Goal: Transaction & Acquisition: Purchase product/service

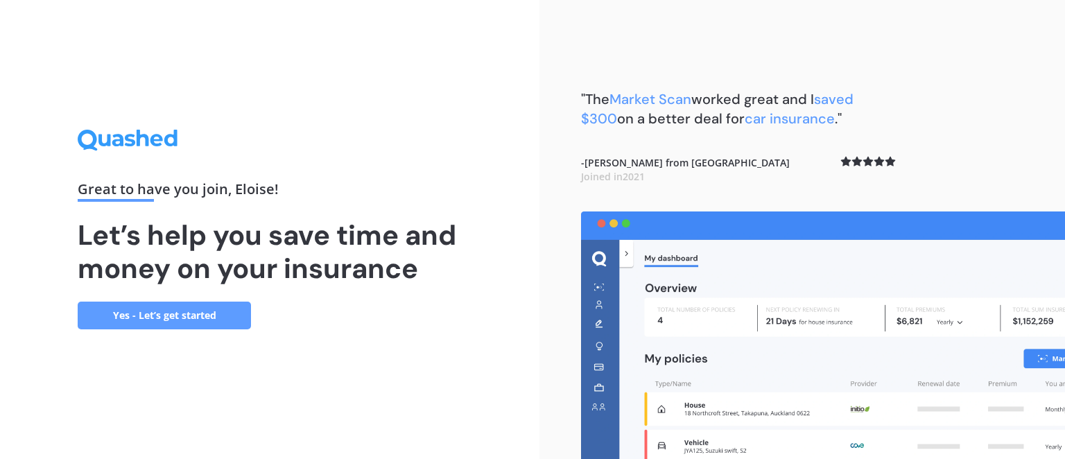
click at [196, 331] on div "Great to have you join , Eloise ! Let’s help you save time and money on your in…" at bounding box center [270, 229] width 540 height 459
click at [196, 319] on link "Yes - Let’s get started" at bounding box center [164, 316] width 173 height 28
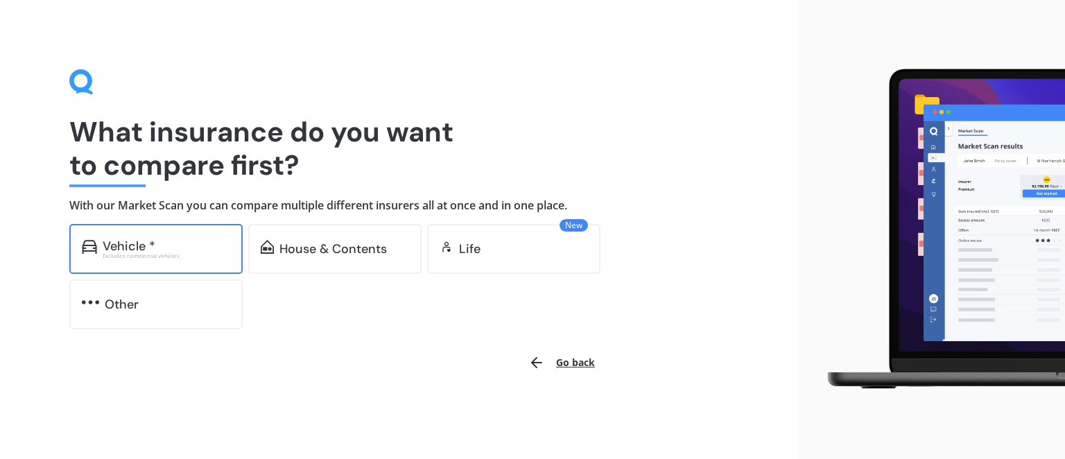
click at [206, 243] on div "Vehicle *" at bounding box center [167, 246] width 128 height 14
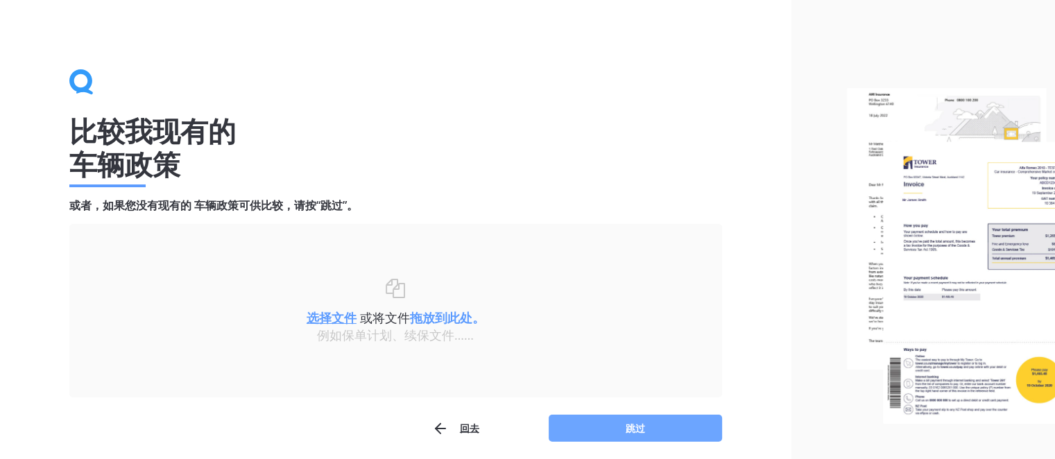
click at [624, 431] on button "跳过" at bounding box center [635, 429] width 173 height 28
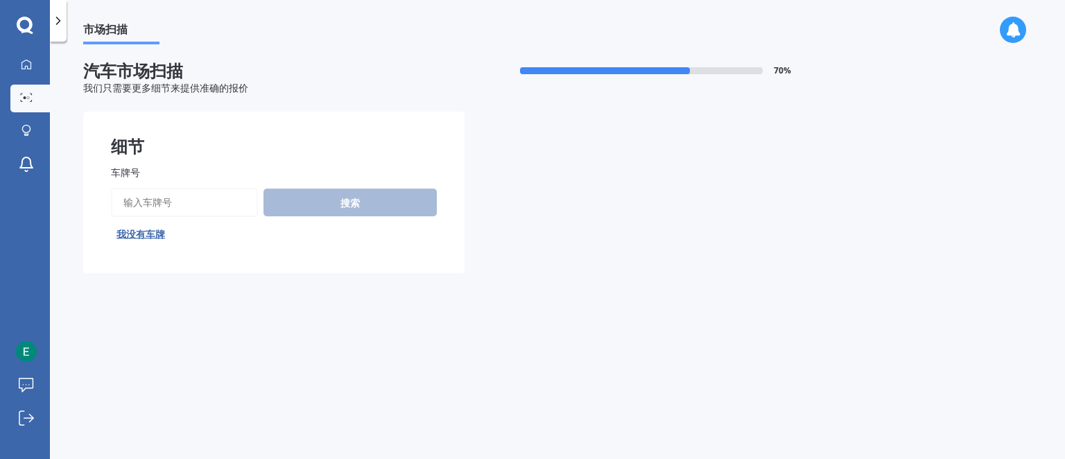
click at [221, 211] on input "车牌号" at bounding box center [184, 202] width 147 height 29
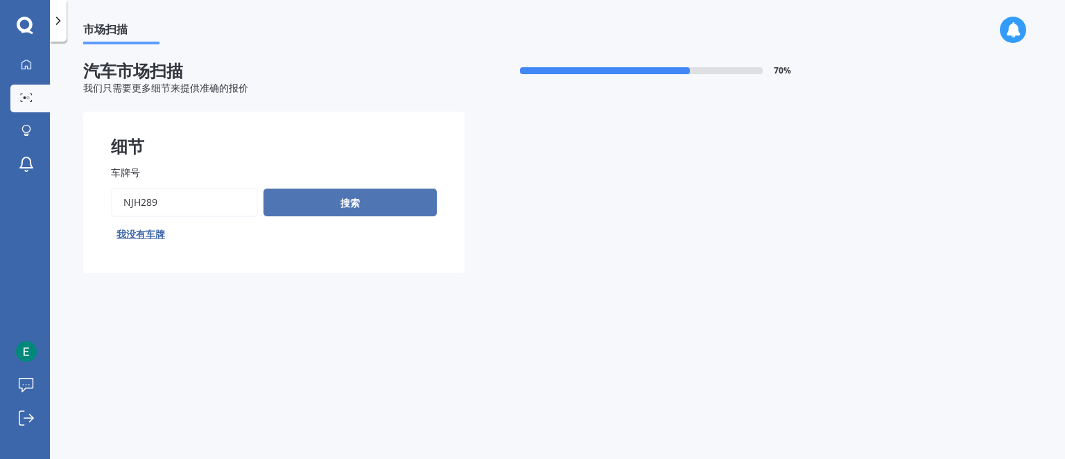
type input "njh289"
click at [313, 200] on button "搜索" at bounding box center [350, 203] width 173 height 28
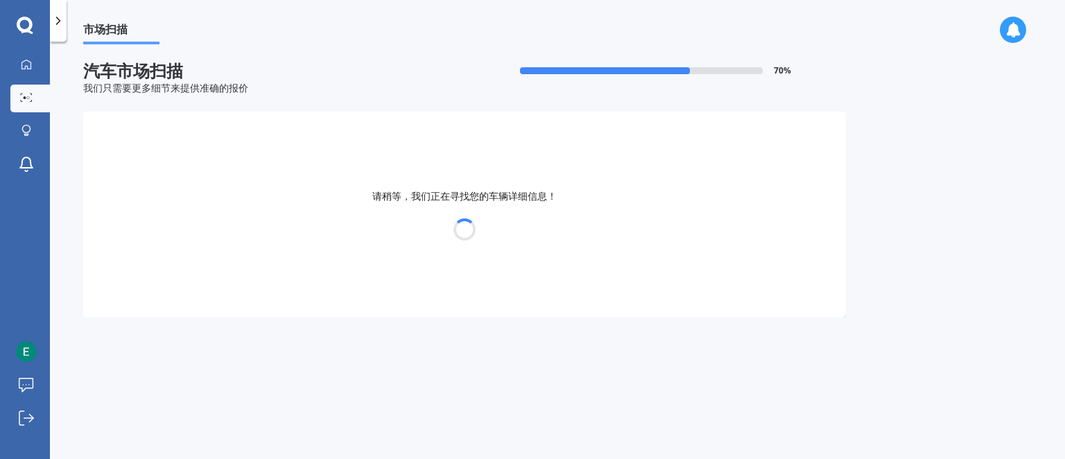
select select "MAZDA"
select select "DEMIO"
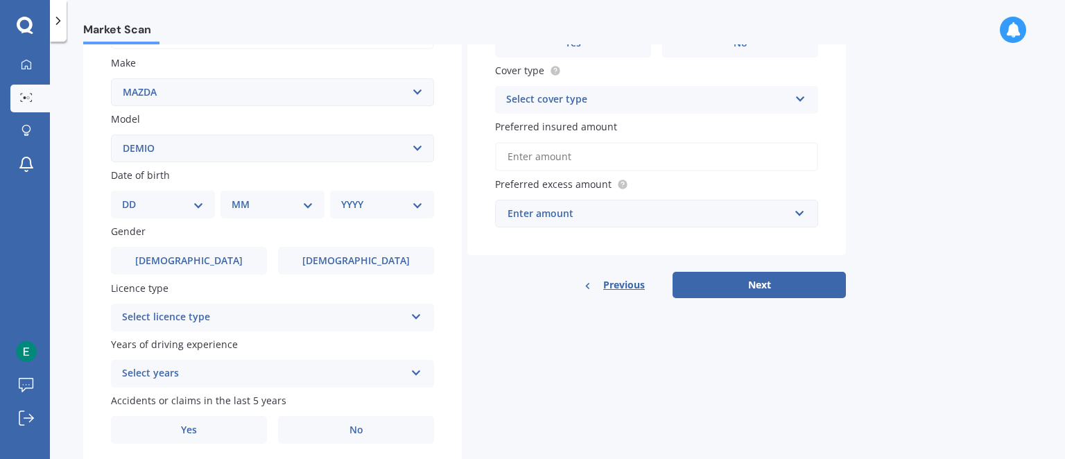
scroll to position [301, 0]
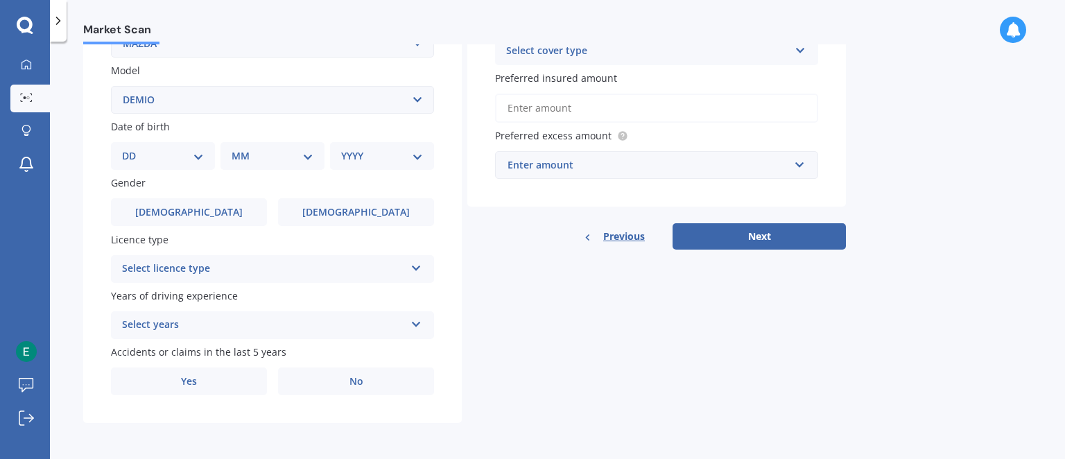
click at [201, 154] on select "DD 01 02 03 04 05 06 07 08 09 10 11 12 13 14 15 16 17 18 19 20 21 22 23 24 25 2…" at bounding box center [163, 155] width 82 height 15
select select "30"
click at [133, 148] on select "DD 01 02 03 04 05 06 07 08 09 10 11 12 13 14 15 16 17 18 19 20 21 22 23 24 25 2…" at bounding box center [163, 155] width 82 height 15
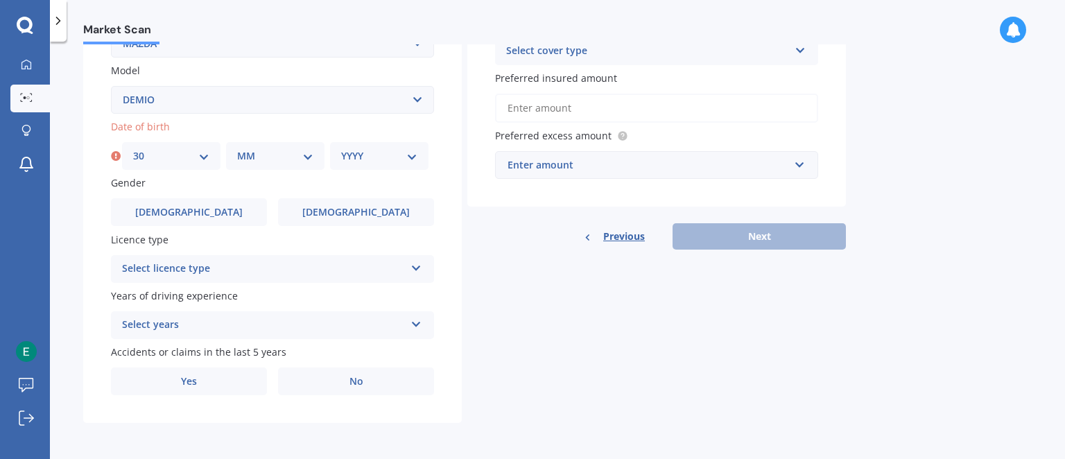
click at [305, 160] on select "MM 01 02 03 04 05 06 07 08 09 10 11 12" at bounding box center [275, 155] width 76 height 15
select select "04"
click at [237, 148] on select "MM 01 02 03 04 05 06 07 08 09 10 11 12" at bounding box center [275, 155] width 76 height 15
click at [384, 149] on select "YYYY 2025 2024 2023 2022 2021 2020 2019 2018 2017 2016 2015 2014 2013 2012 2011…" at bounding box center [379, 155] width 76 height 15
select select "1998"
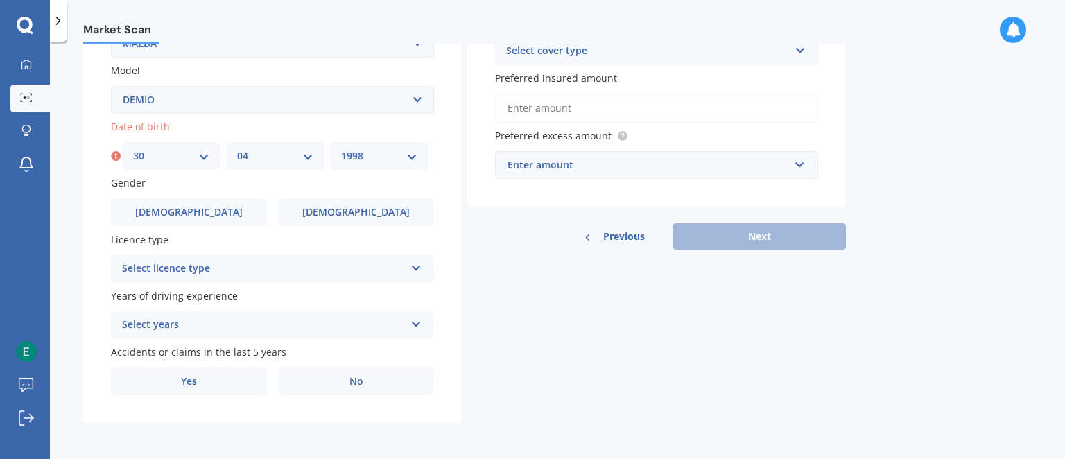
click at [341, 148] on select "YYYY 2025 2024 2023 2022 2021 2020 2019 2018 2017 2016 2015 2014 2013 2012 2011…" at bounding box center [379, 155] width 76 height 15
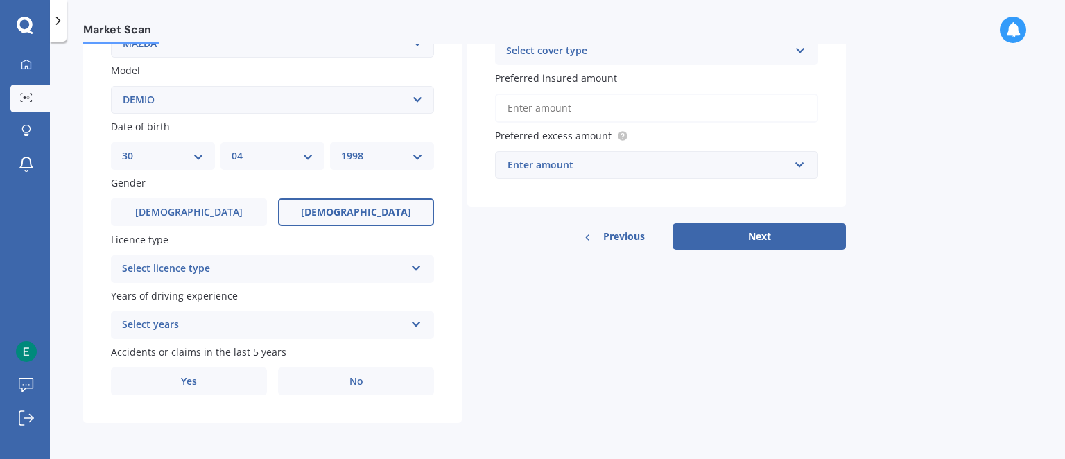
click at [327, 218] on label "Female" at bounding box center [356, 212] width 156 height 28
click at [0, 0] on input "Female" at bounding box center [0, 0] width 0 height 0
click at [352, 266] on div "Select licence type" at bounding box center [263, 269] width 283 height 17
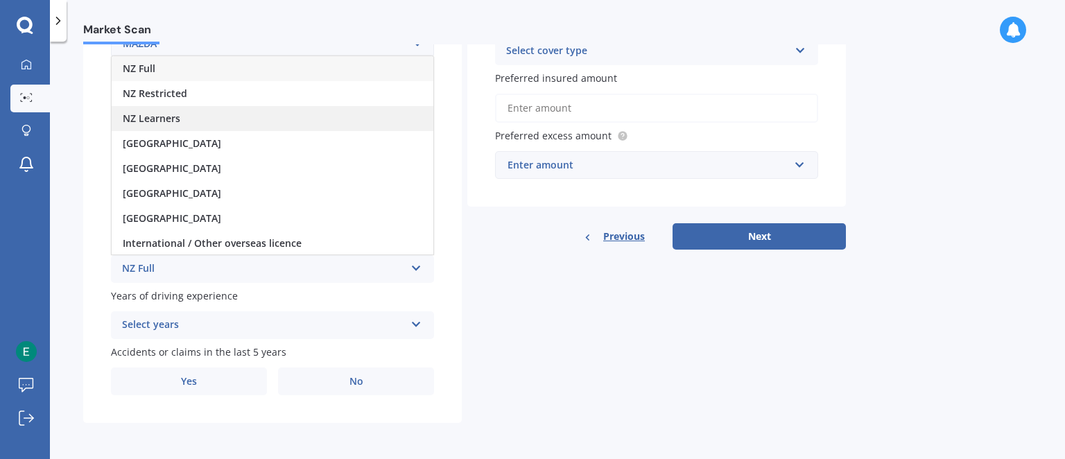
click at [316, 122] on div "NZ Learners" at bounding box center [273, 118] width 322 height 25
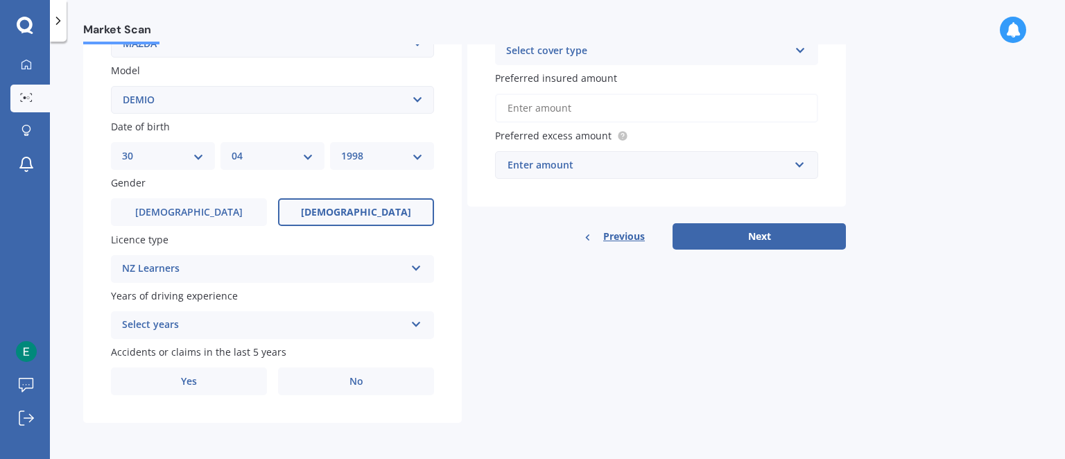
click at [288, 329] on div "Select years" at bounding box center [263, 325] width 283 height 17
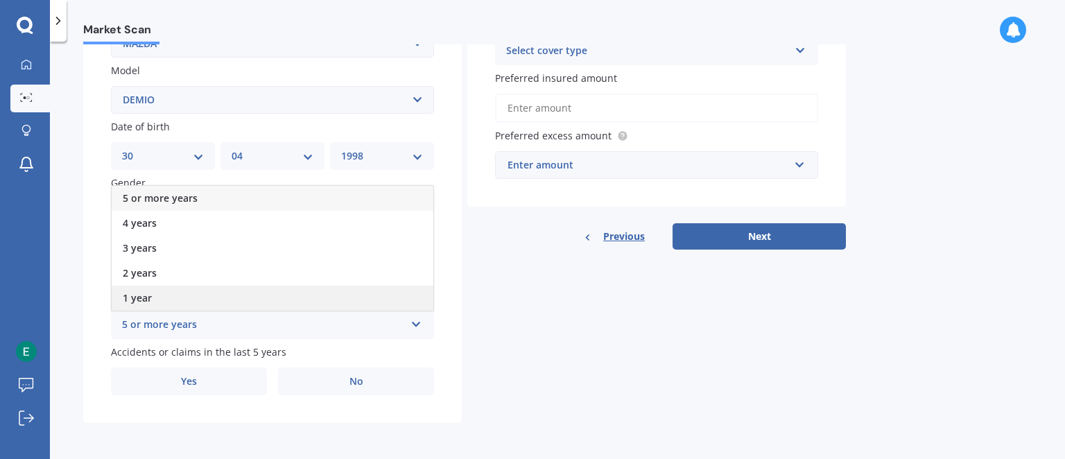
click at [289, 304] on div "1 year" at bounding box center [273, 298] width 322 height 25
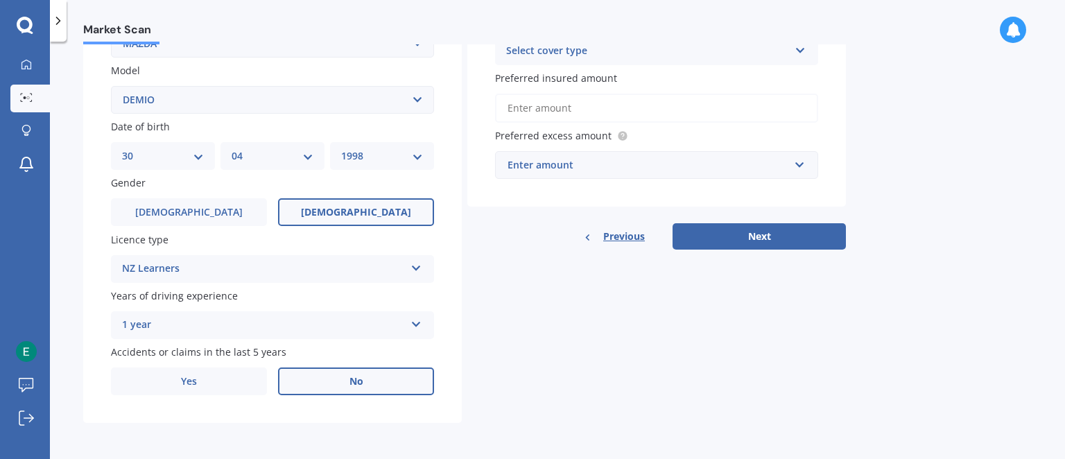
click at [327, 377] on label "No" at bounding box center [356, 382] width 156 height 28
click at [0, 0] on input "No" at bounding box center [0, 0] width 0 height 0
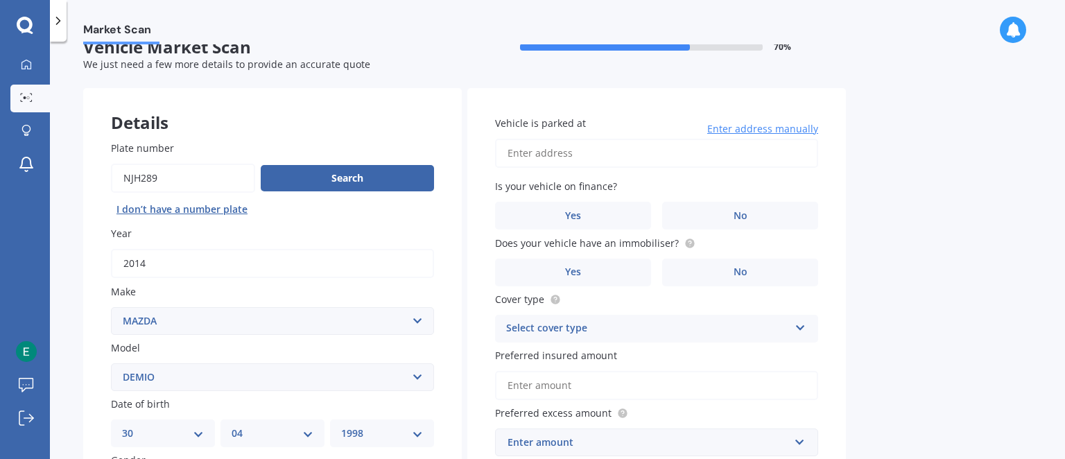
scroll to position [0, 0]
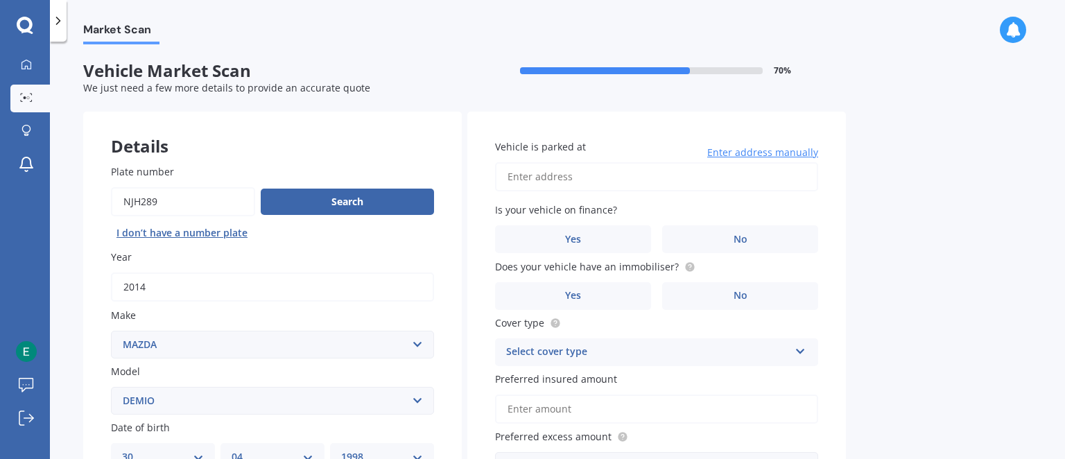
click at [713, 174] on input "Vehicle is parked at" at bounding box center [656, 176] width 323 height 29
type input "37 Ormond Road, Lincoln 7608"
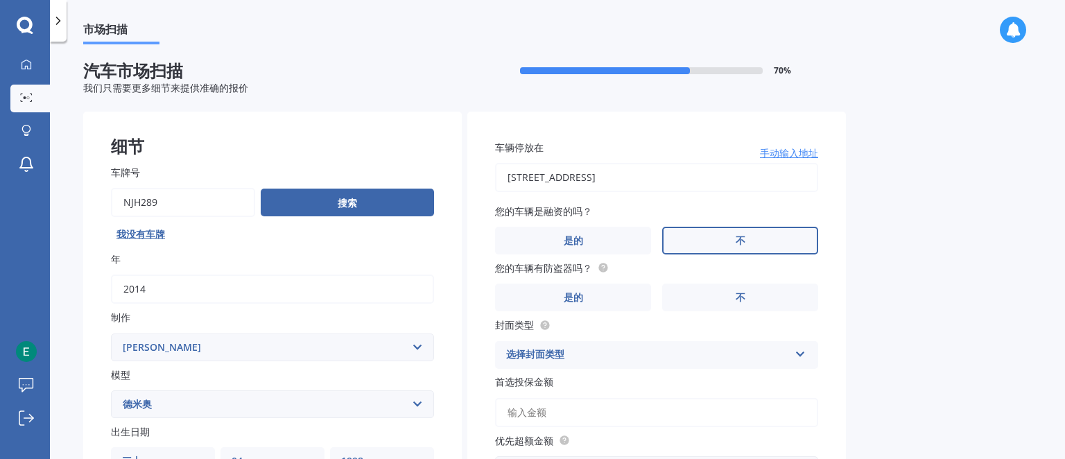
click at [736, 241] on font "不" at bounding box center [741, 240] width 10 height 13
click at [0, 0] on input "不" at bounding box center [0, 0] width 0 height 0
click at [599, 299] on label "是的" at bounding box center [573, 298] width 156 height 28
click at [0, 0] on input "是的" at bounding box center [0, 0] width 0 height 0
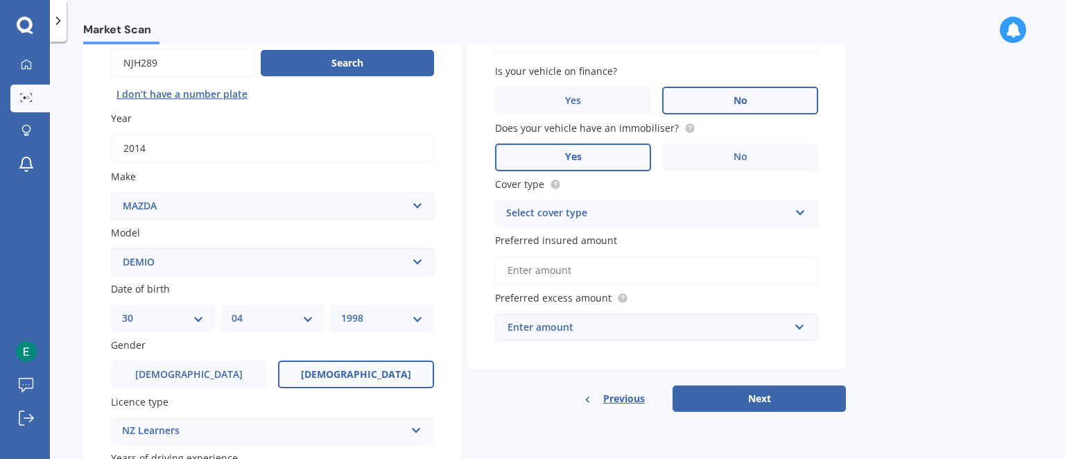
scroll to position [138, 0]
click at [767, 210] on div "Select cover type" at bounding box center [647, 214] width 283 height 17
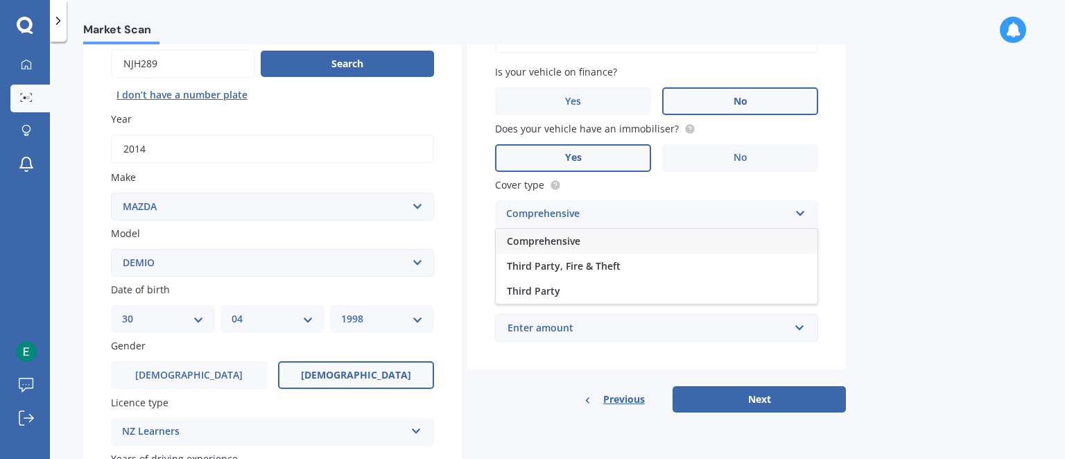
click at [746, 243] on div "Comprehensive" at bounding box center [657, 241] width 322 height 25
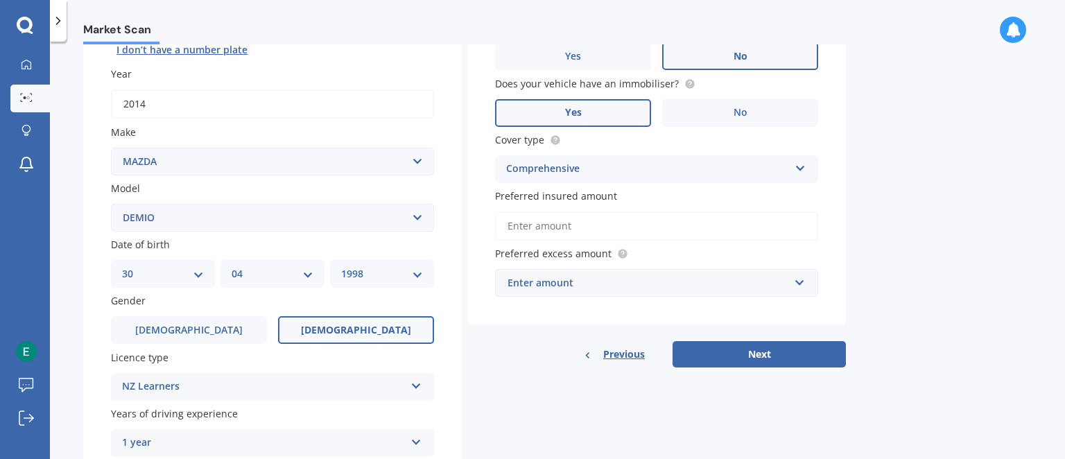
scroll to position [207, 0]
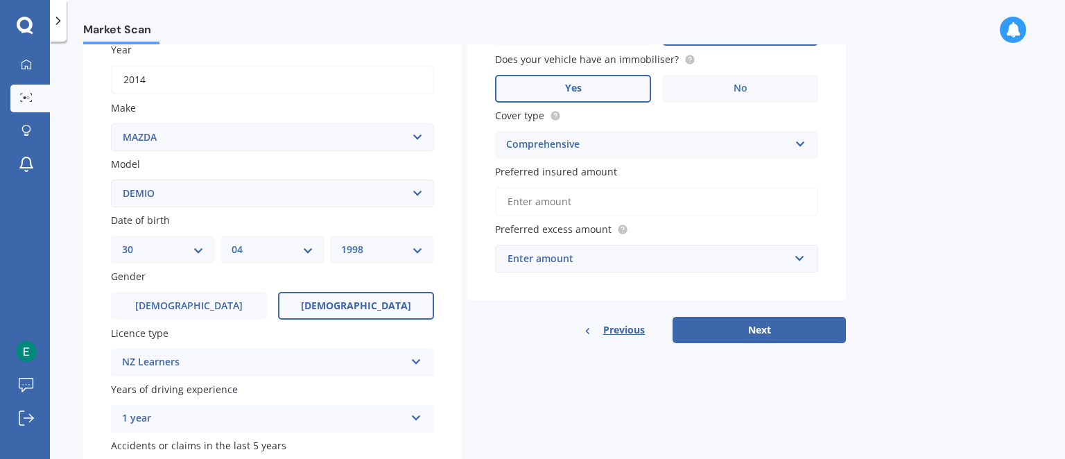
click at [646, 195] on input "Preferred insured amount" at bounding box center [656, 201] width 323 height 29
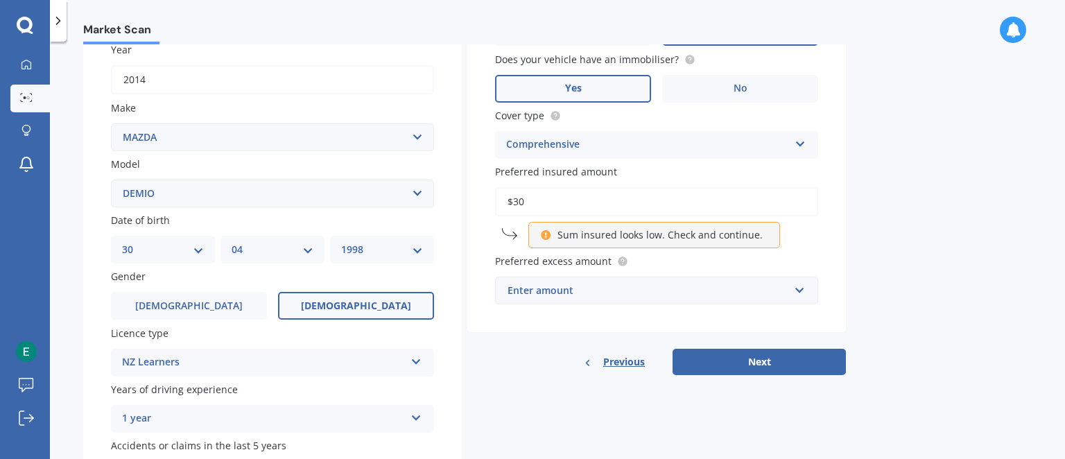
type input "$3"
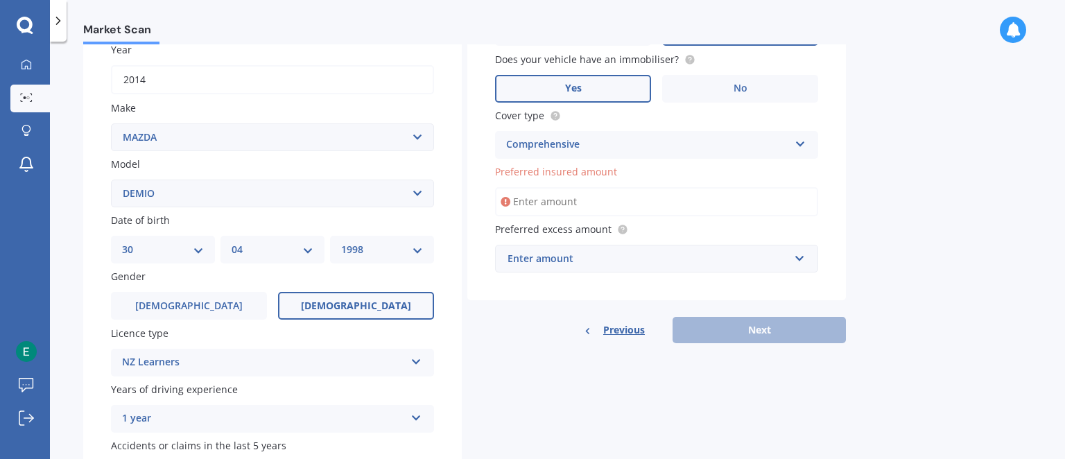
scroll to position [209, 0]
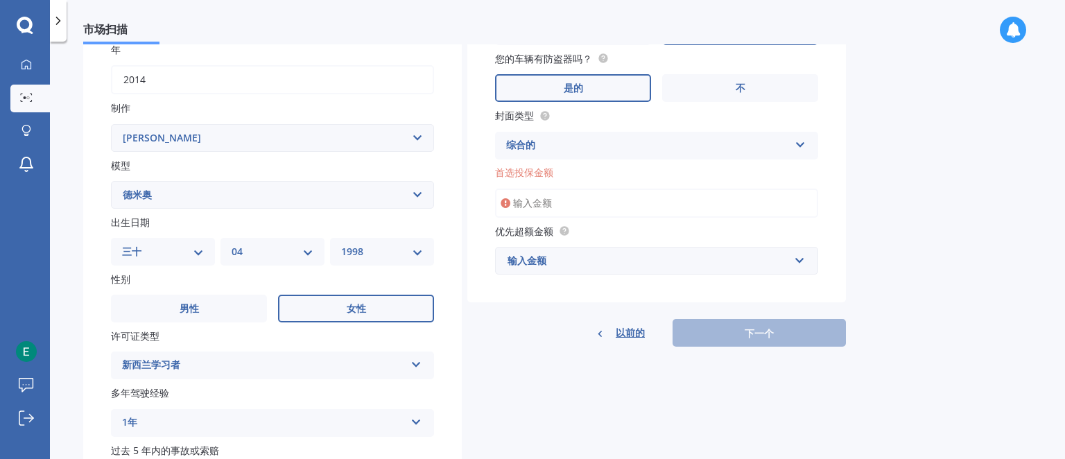
click at [752, 256] on div "输入金额" at bounding box center [649, 260] width 282 height 15
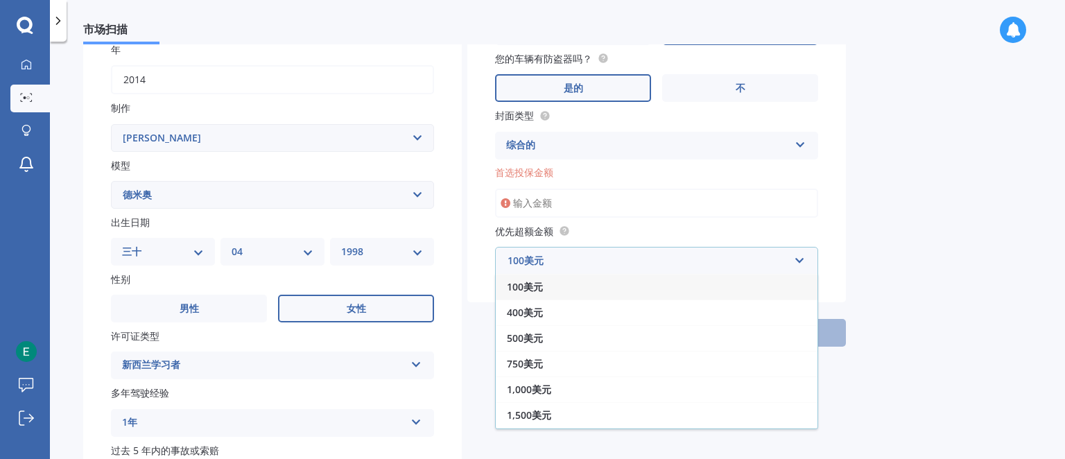
click at [569, 230] on icon at bounding box center [564, 230] width 11 height 11
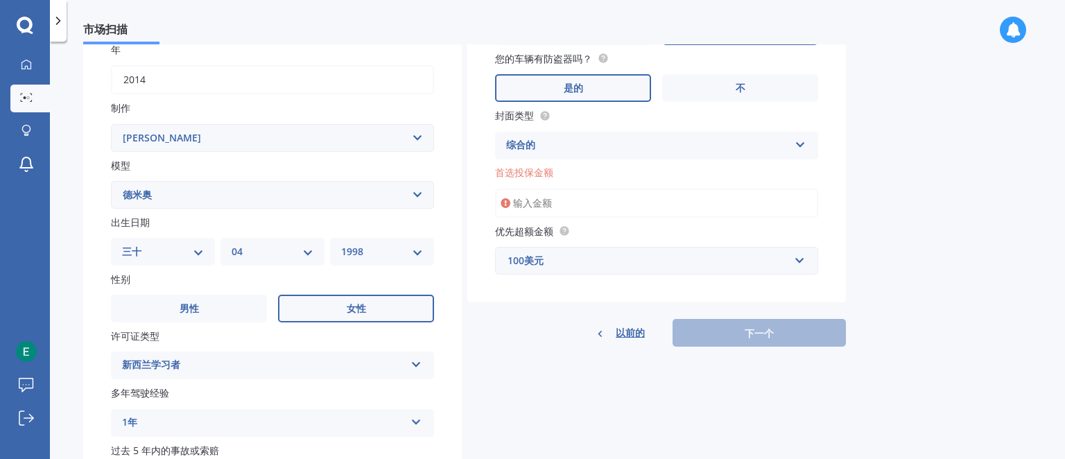
click at [619, 263] on div "100美元" at bounding box center [649, 260] width 282 height 15
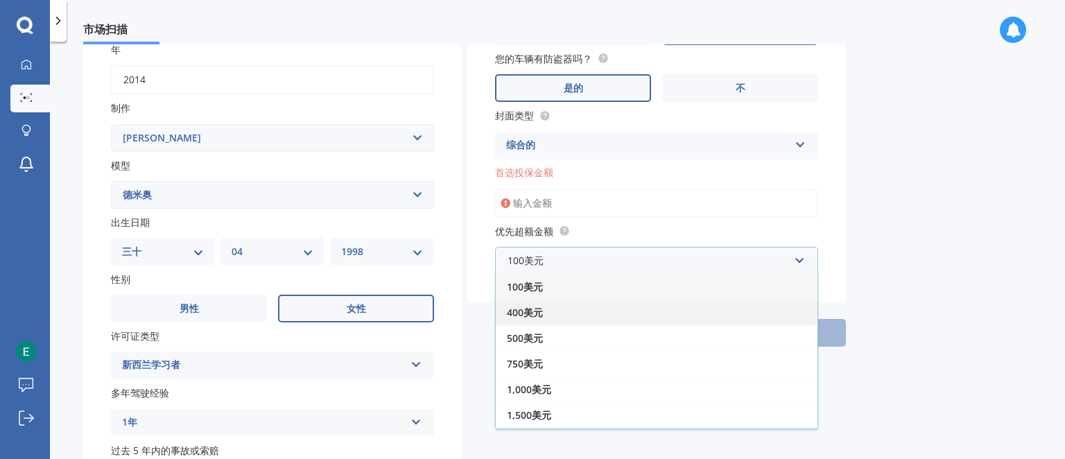
click at [752, 316] on div "400美元" at bounding box center [657, 313] width 322 height 26
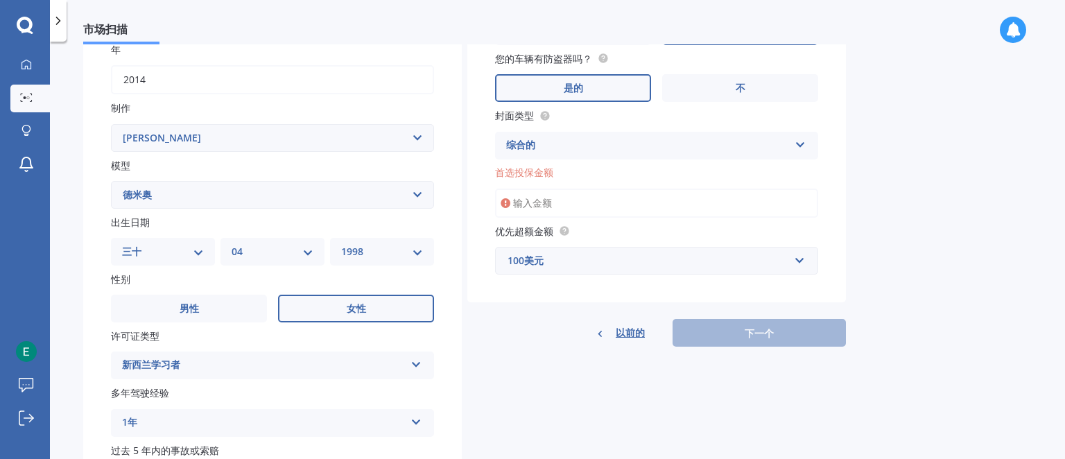
click at [627, 202] on input "首选投保金额" at bounding box center [656, 203] width 323 height 29
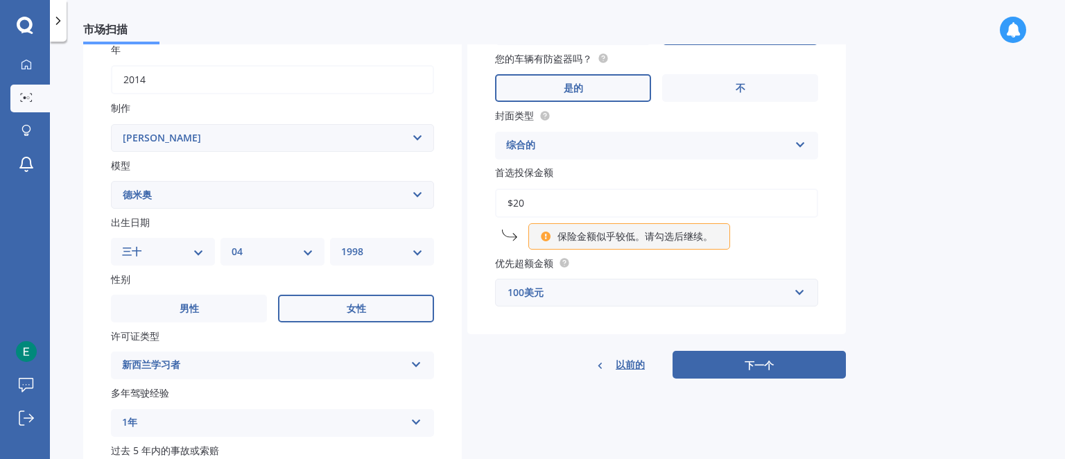
type input "$2"
type input "$200"
click at [774, 373] on button "下一个" at bounding box center [759, 365] width 173 height 28
select select "30"
select select "04"
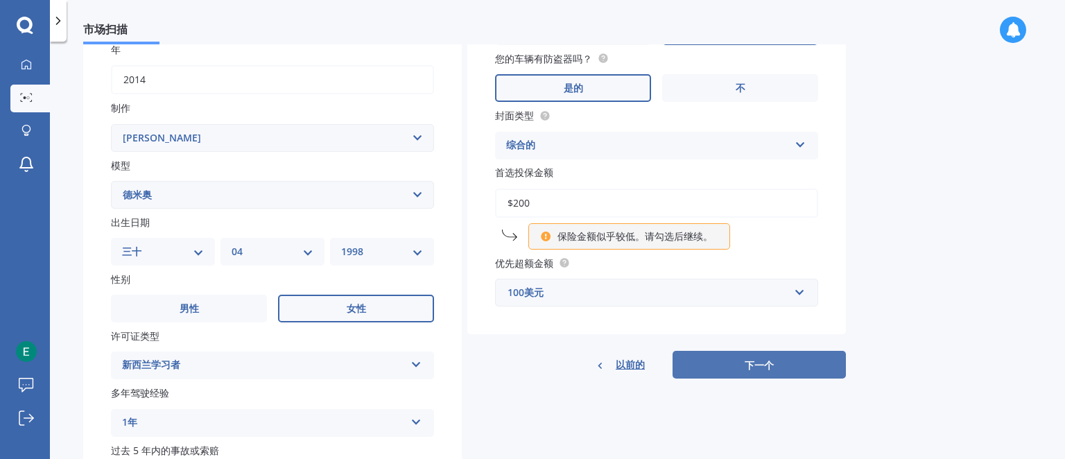
select select "1998"
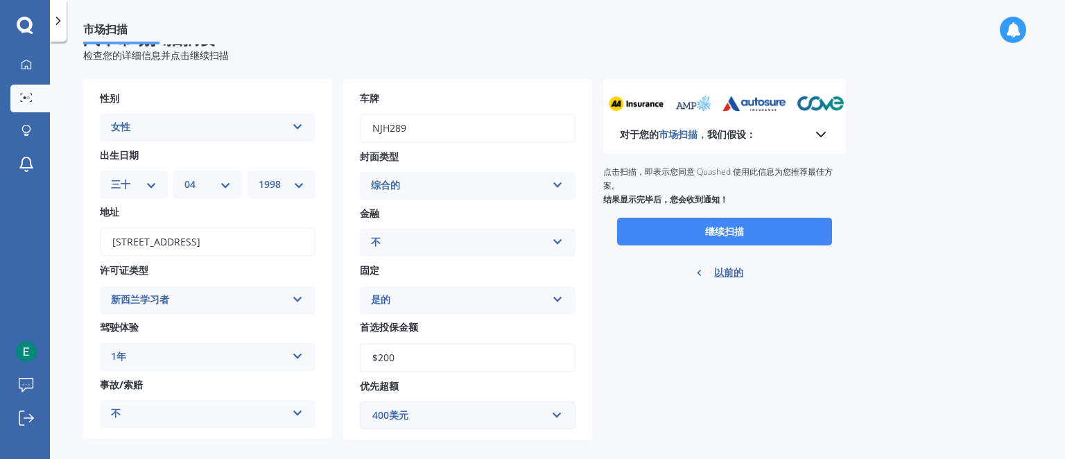
scroll to position [50, 0]
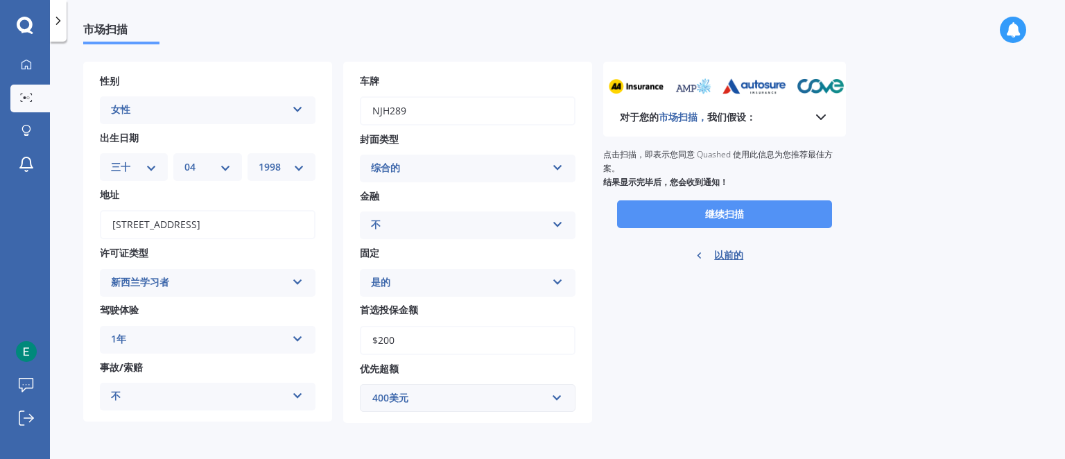
click at [743, 209] on font "继续扫描" at bounding box center [724, 214] width 39 height 13
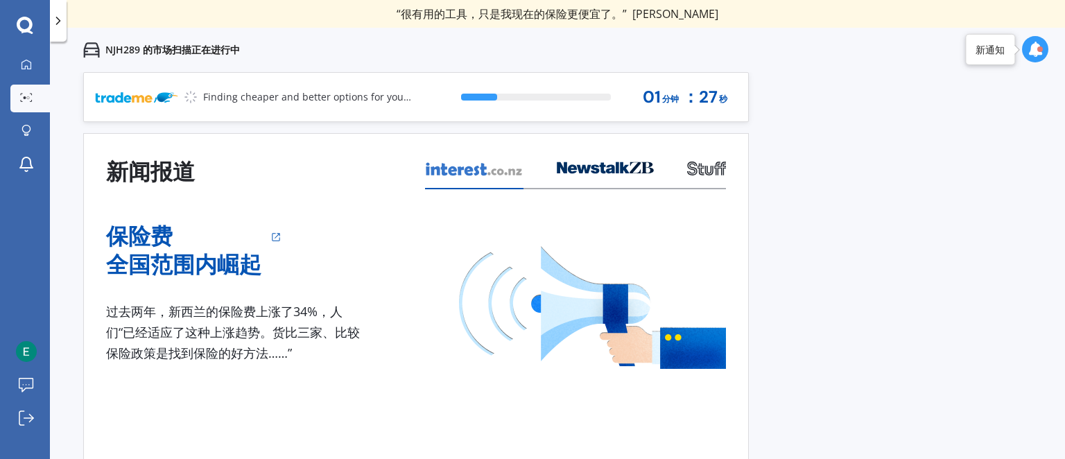
scroll to position [1, 0]
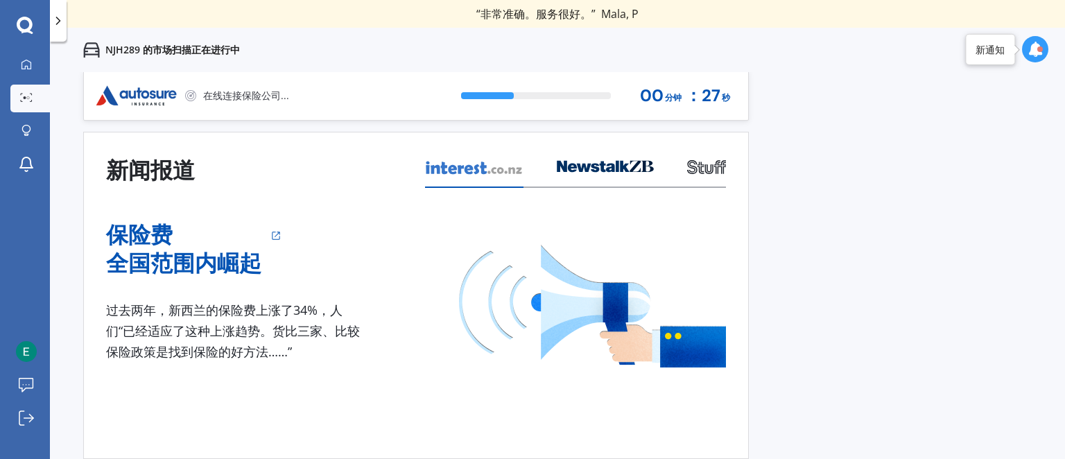
click at [1033, 44] on icon at bounding box center [1035, 49] width 15 height 15
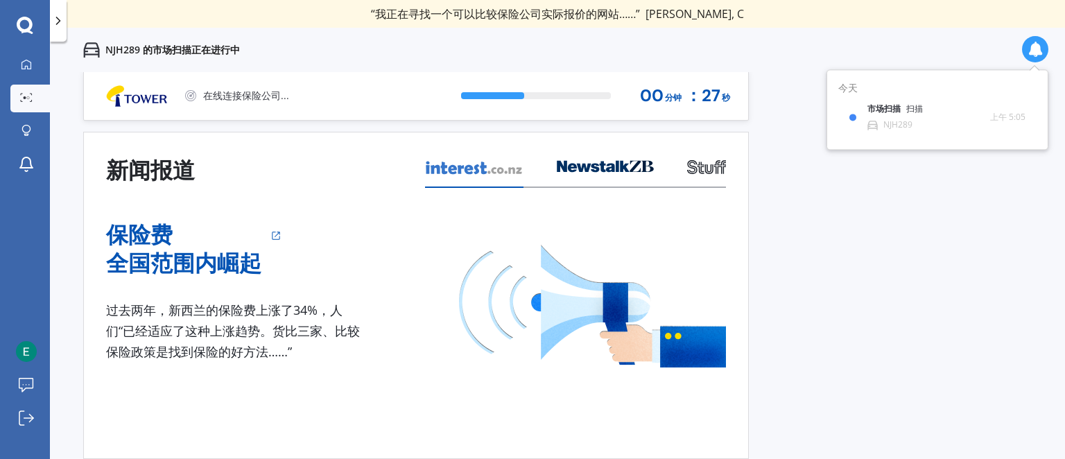
drag, startPoint x: 950, startPoint y: 110, endPoint x: 1013, endPoint y: 259, distance: 161.6
click at [1013, 259] on div "以前的 8万+ 新西兰消费者已注册与我们一起购物并节省保险费用。 “Quashed 让一切变得非常简单……通过比较，我们在一辆车上节省了 500 多美元。” …" at bounding box center [557, 301] width 1015 height 459
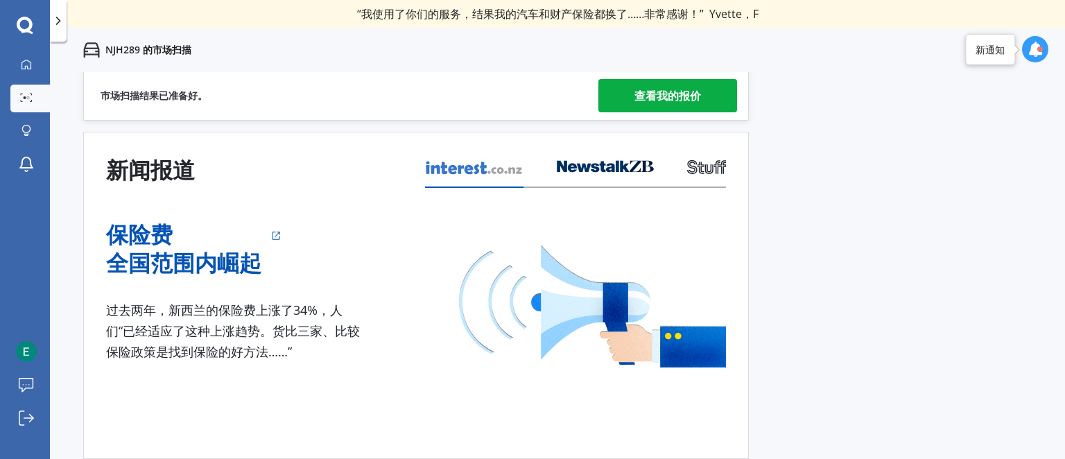
click at [680, 94] on font "查看我的报价" at bounding box center [668, 95] width 67 height 15
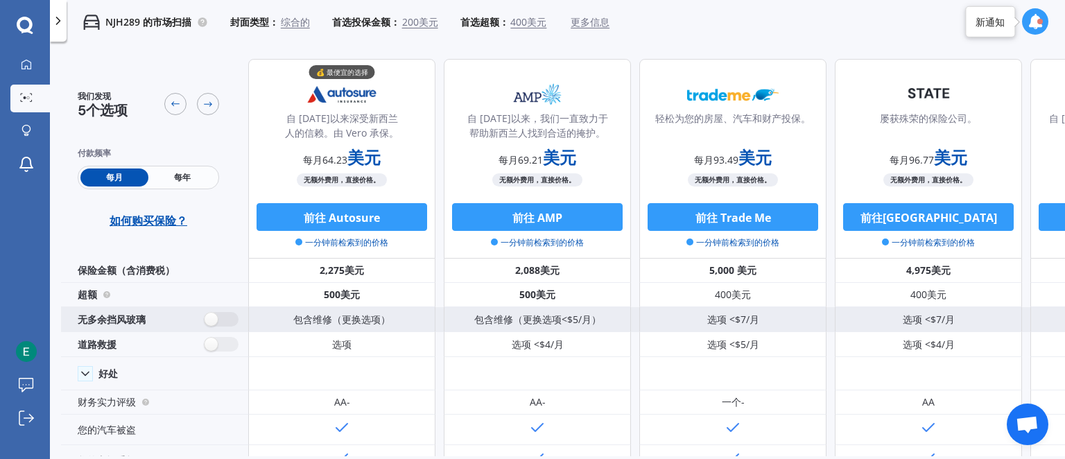
click at [356, 324] on font "包含维修（更换选项）" at bounding box center [341, 319] width 97 height 13
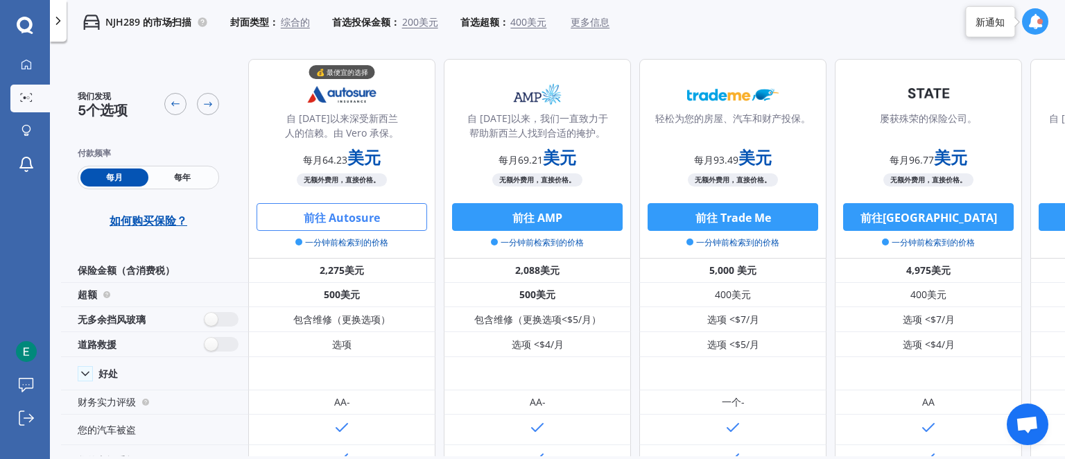
click at [370, 212] on font "前往 Autosure" at bounding box center [342, 217] width 76 height 15
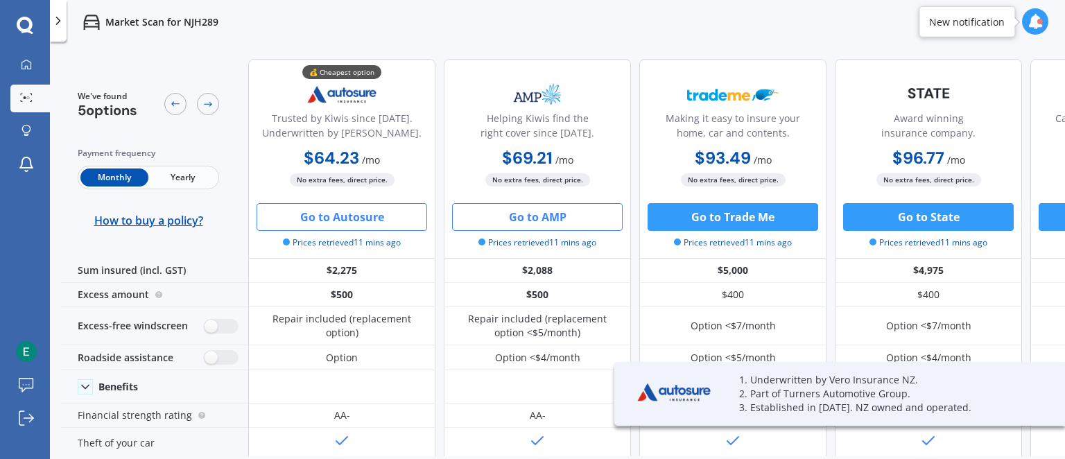
click at [569, 221] on button "Go to AMP" at bounding box center [537, 217] width 171 height 28
